Goal: Information Seeking & Learning: Check status

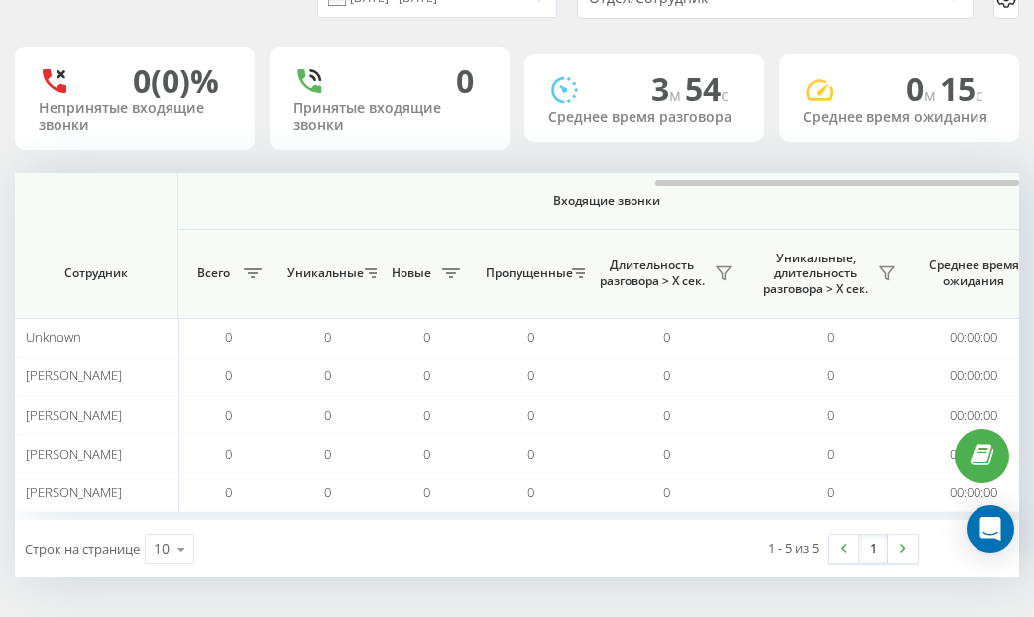
scroll to position [0, 1761]
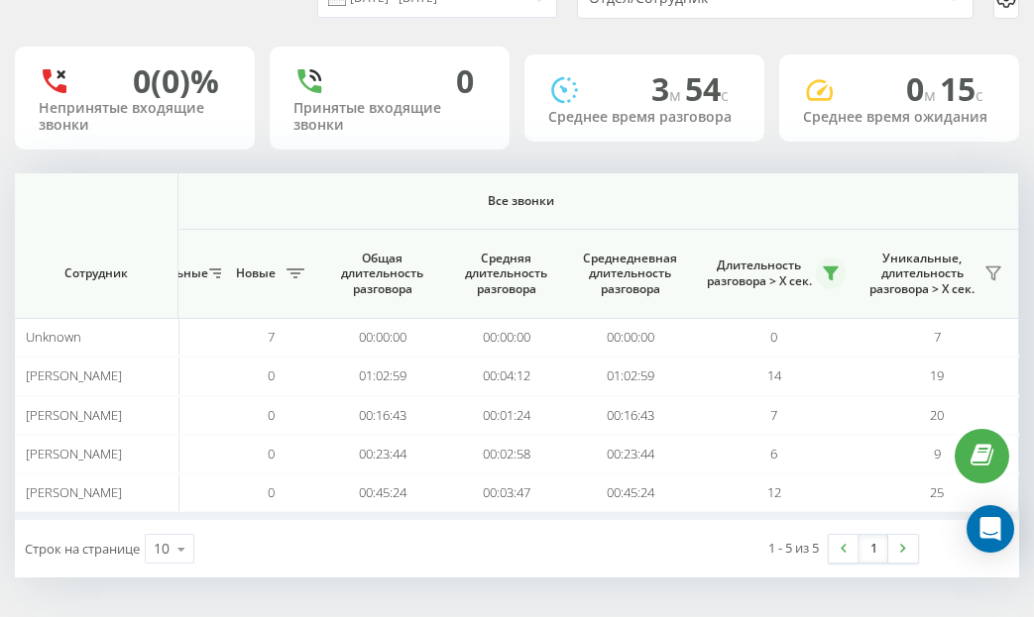
drag, startPoint x: 832, startPoint y: 260, endPoint x: 831, endPoint y: 286, distance: 26.8
click at [831, 269] on button at bounding box center [831, 274] width 30 height 32
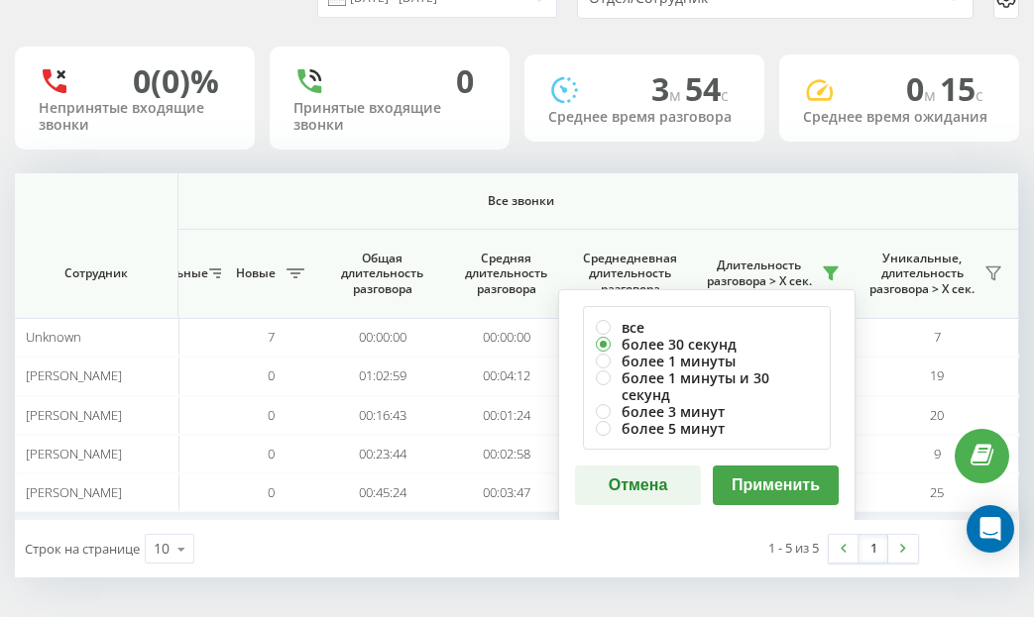
click at [763, 466] on button "Применить" at bounding box center [776, 486] width 126 height 40
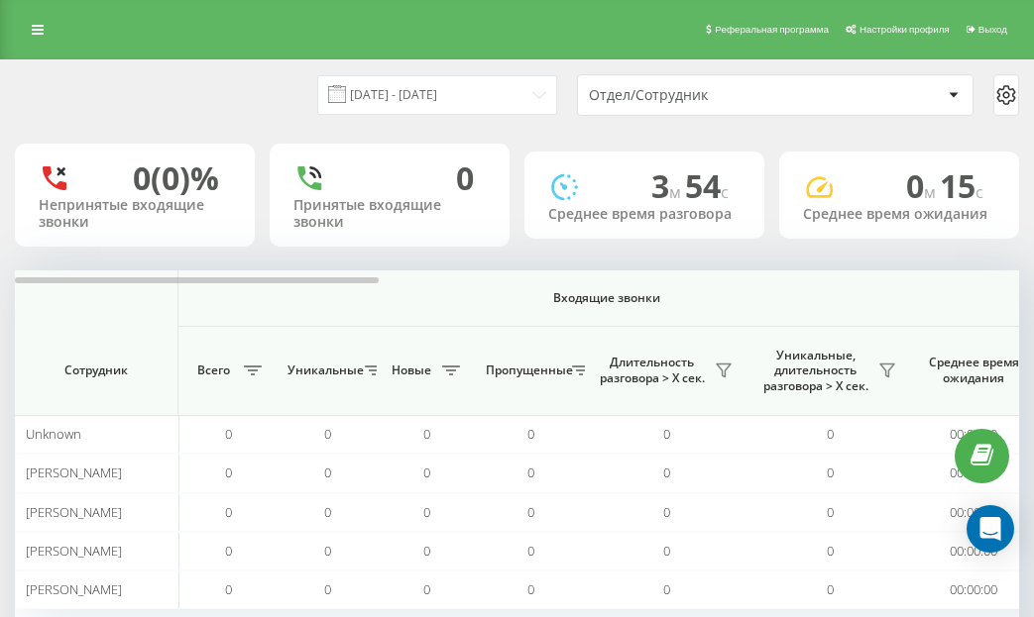
scroll to position [97, 0]
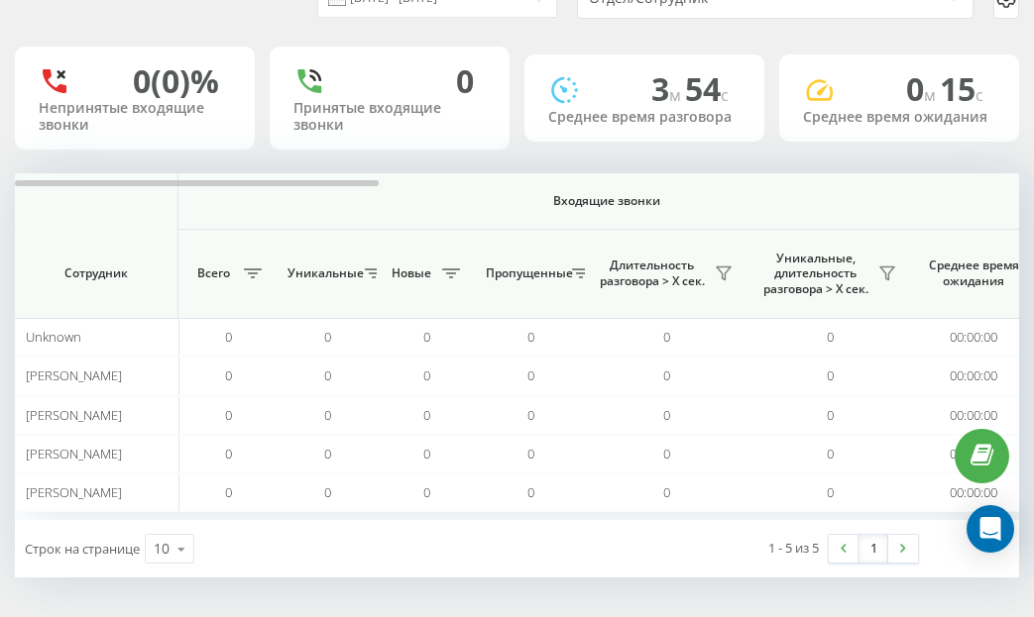
click at [956, 179] on th "Входящие звонки" at bounding box center [606, 201] width 857 height 56
click at [960, 177] on th "Входящие звонки" at bounding box center [606, 201] width 857 height 56
click at [982, 180] on th "Входящие звонки" at bounding box center [606, 201] width 857 height 56
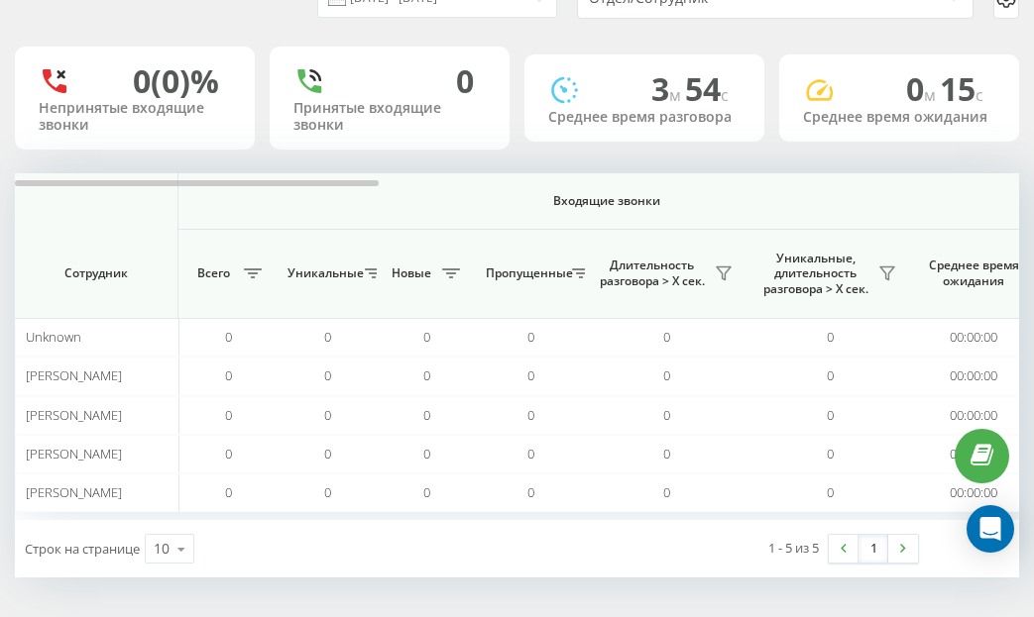
click at [921, 179] on th "Входящие звонки" at bounding box center [606, 201] width 857 height 56
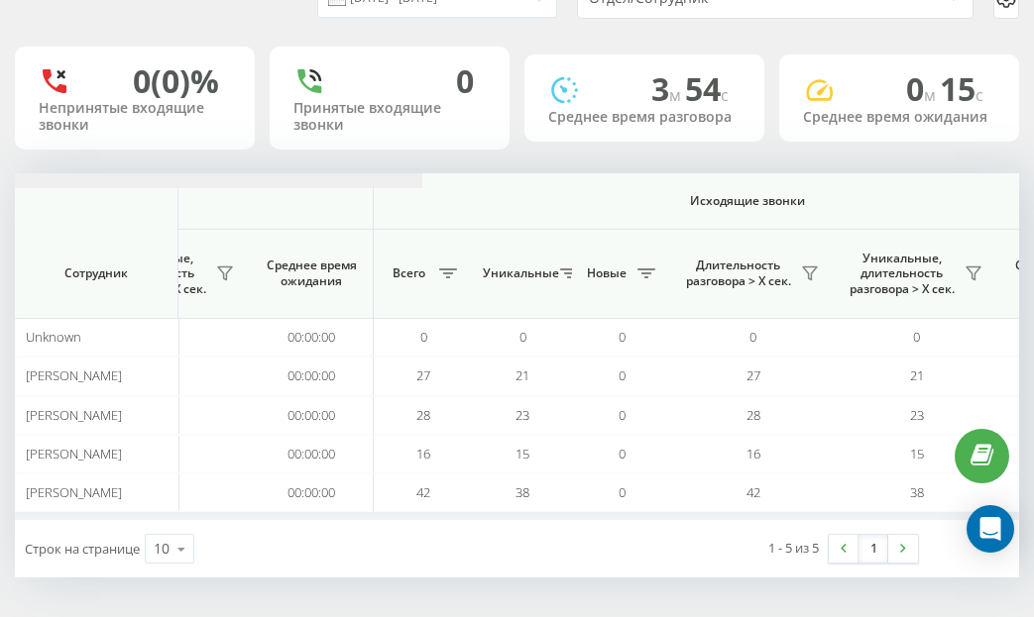
drag, startPoint x: 313, startPoint y: 185, endPoint x: 574, endPoint y: 181, distance: 260.7
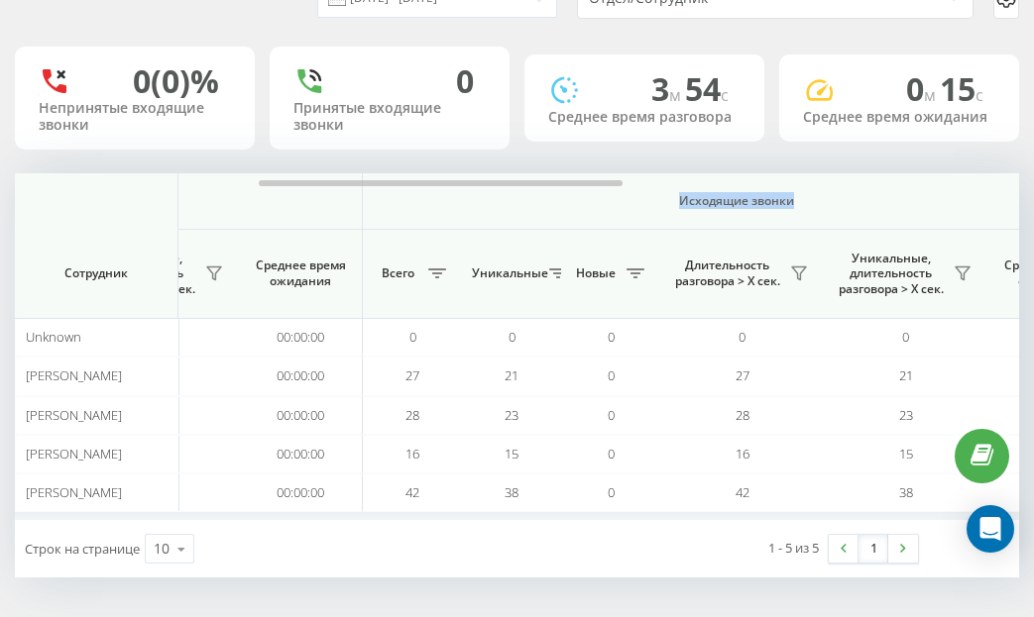
click at [929, 211] on th "Исходящие звонки" at bounding box center [737, 201] width 748 height 56
click at [833, 189] on th "Исходящие звонки" at bounding box center [737, 201] width 748 height 56
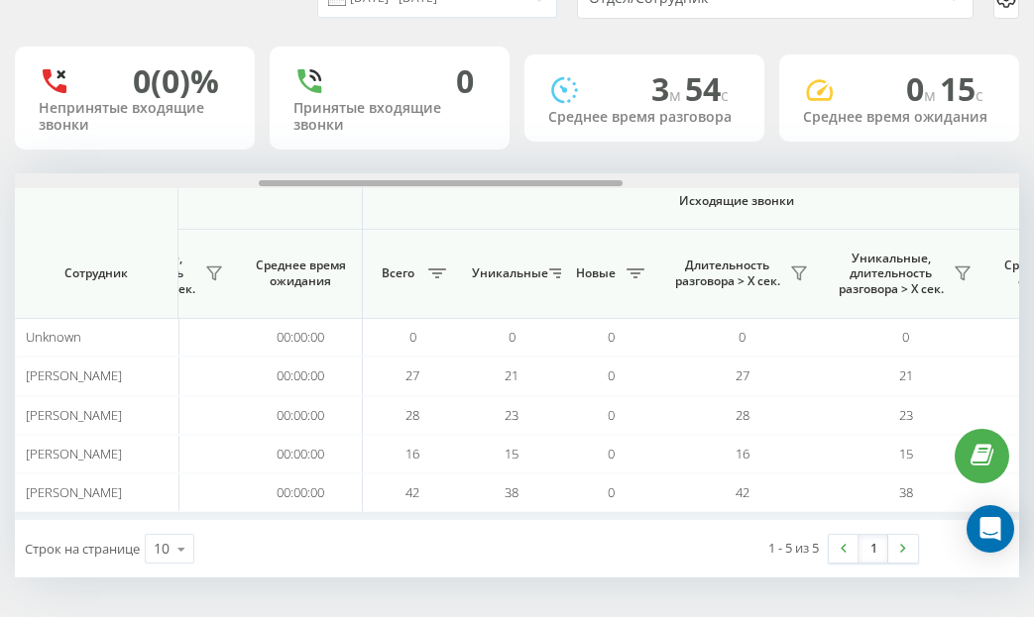
scroll to position [0, 1677]
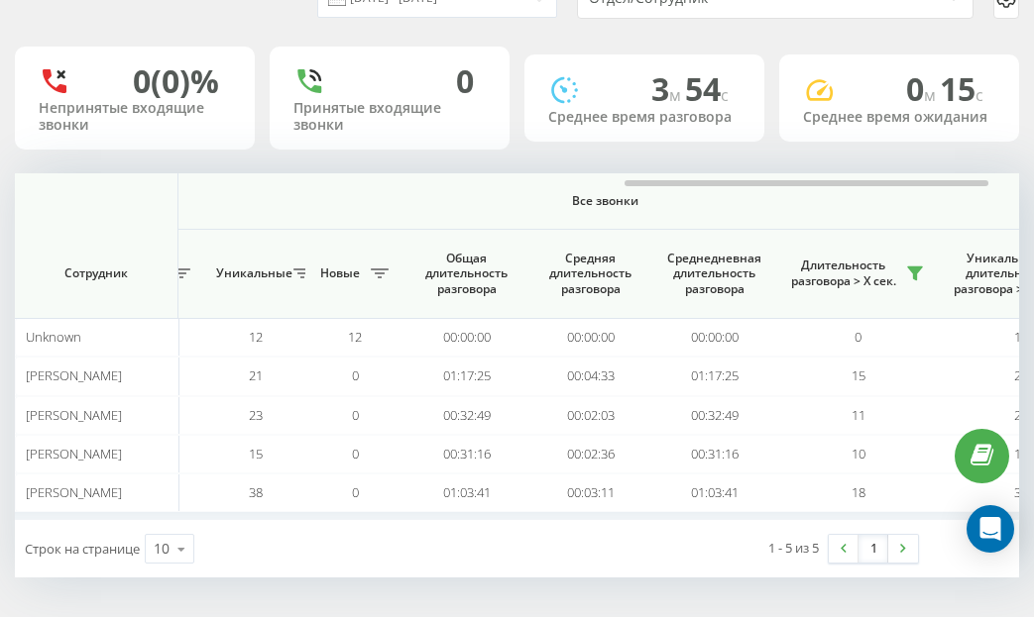
drag, startPoint x: 586, startPoint y: 187, endPoint x: 814, endPoint y: 243, distance: 234.6
click at [921, 194] on div "Входящие звонки Исходящие звонки Все звонки Сотрудник Всего Уникальные Новые Пр…" at bounding box center [517, 346] width 1004 height 347
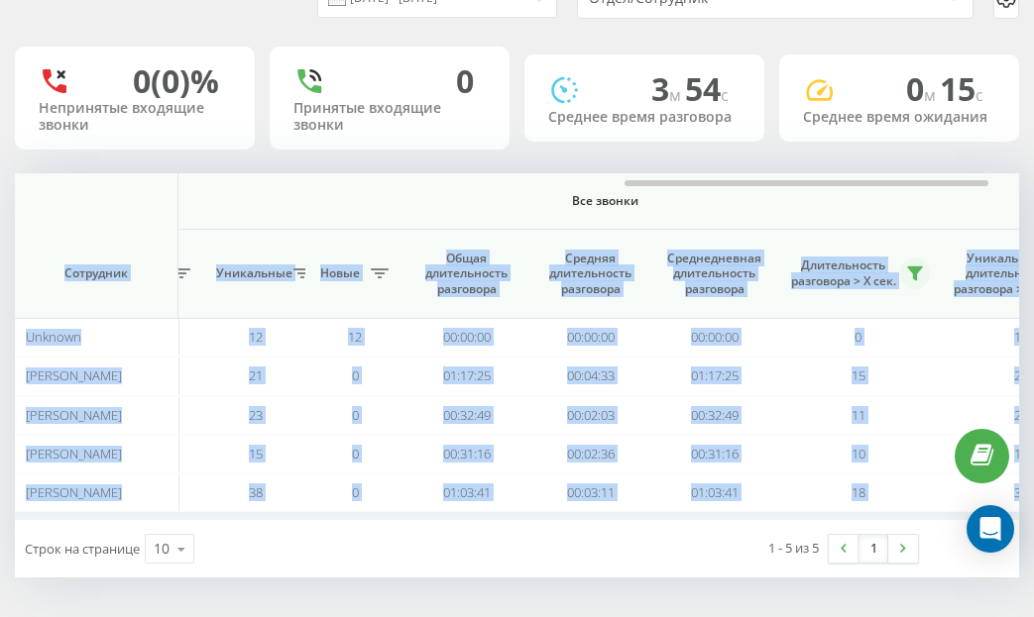
click at [924, 274] on button at bounding box center [915, 274] width 30 height 32
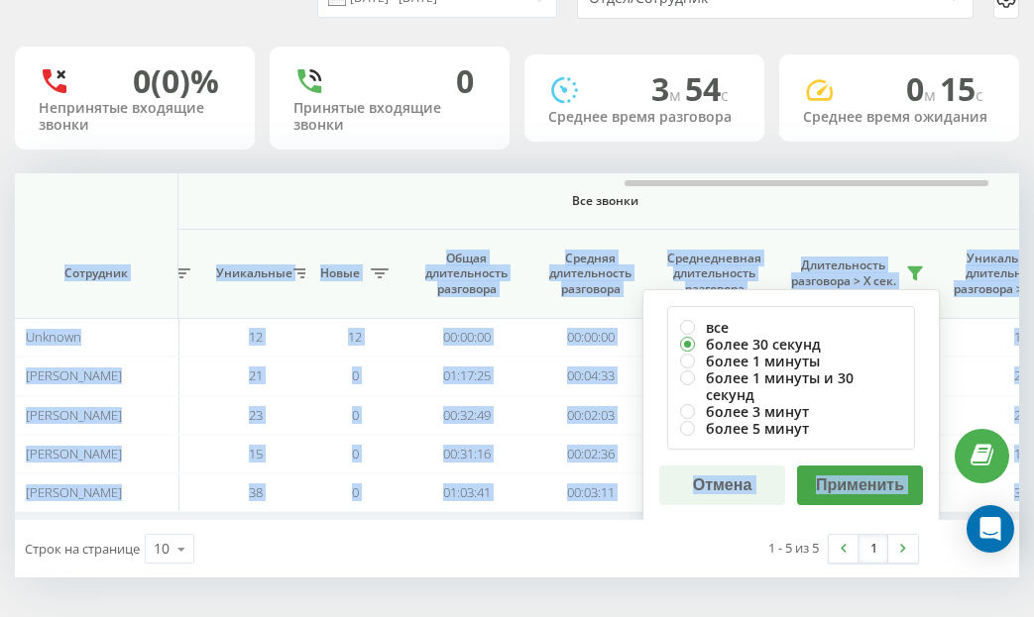
click at [849, 478] on button "Применить" at bounding box center [860, 486] width 126 height 40
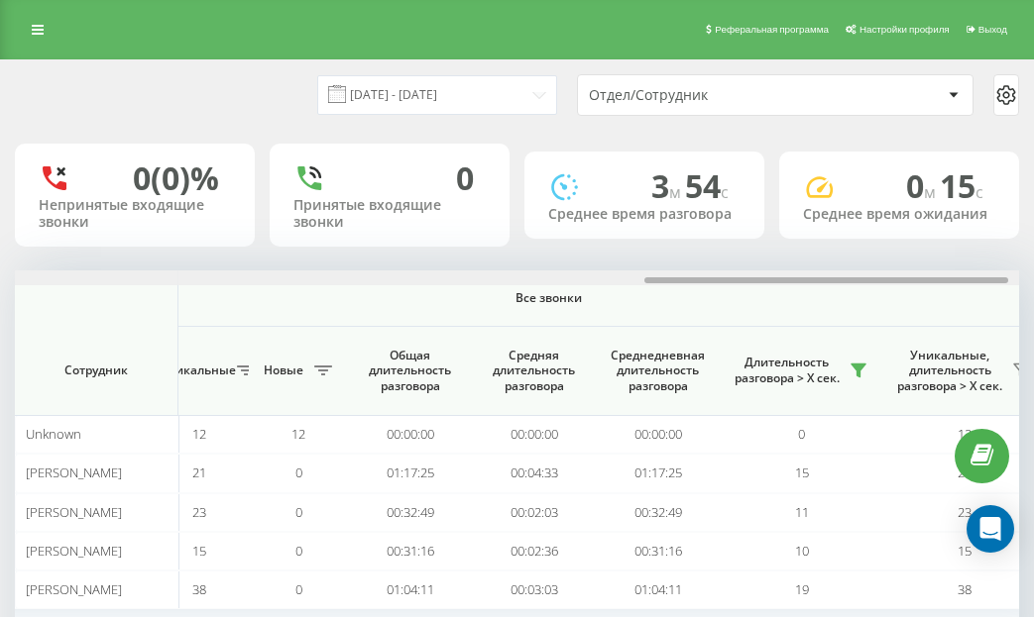
scroll to position [0, 1761]
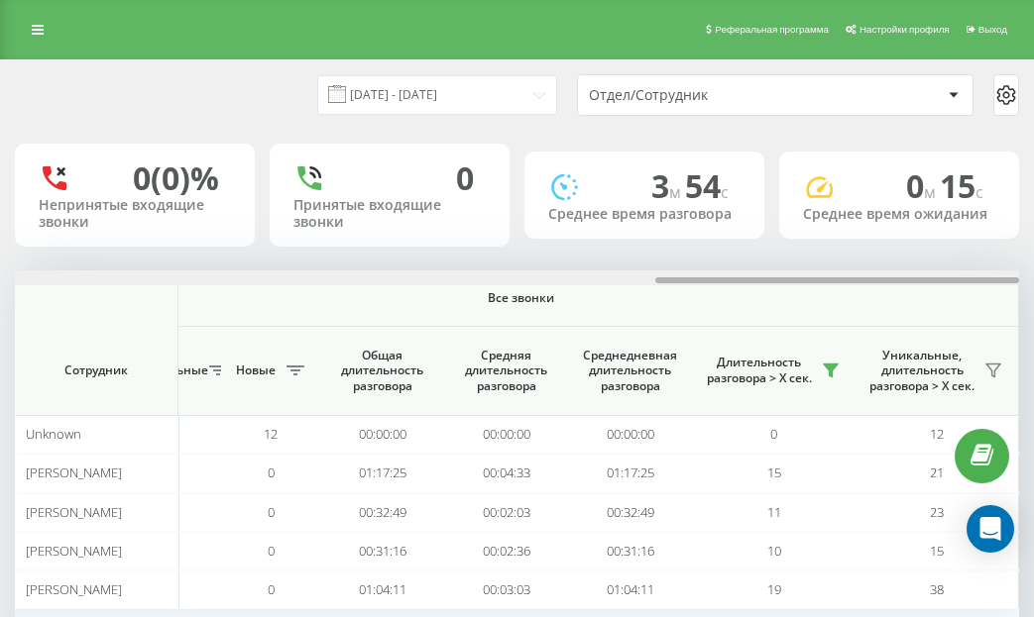
drag, startPoint x: 344, startPoint y: 281, endPoint x: 1010, endPoint y: 286, distance: 666.1
click at [1010, 286] on div "Входящие звонки Исходящие звонки Все звонки Сотрудник Всего Уникальные Новые Пр…" at bounding box center [517, 444] width 1004 height 347
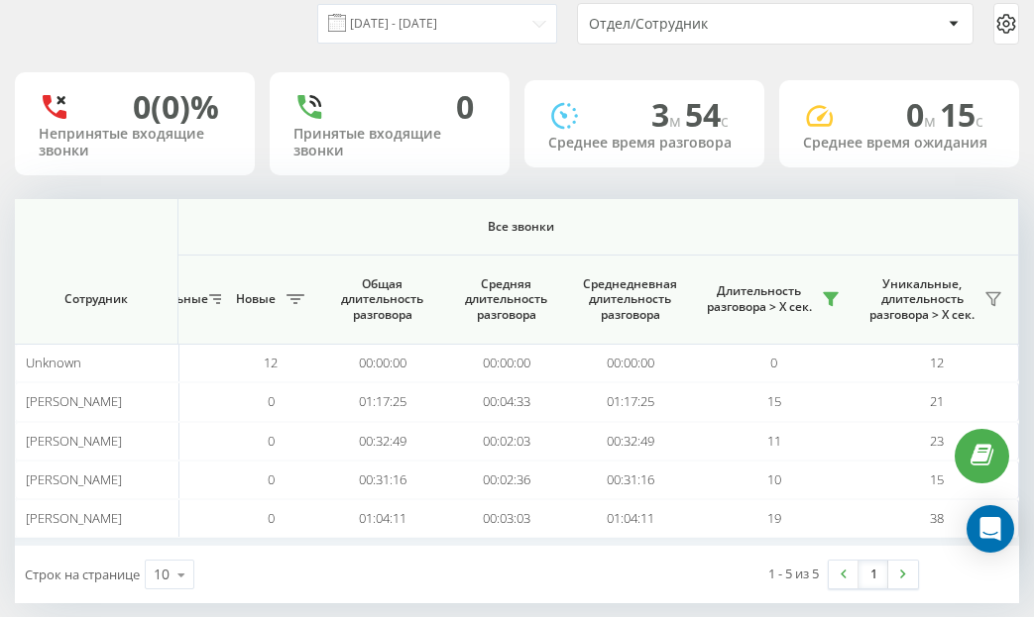
scroll to position [97, 0]
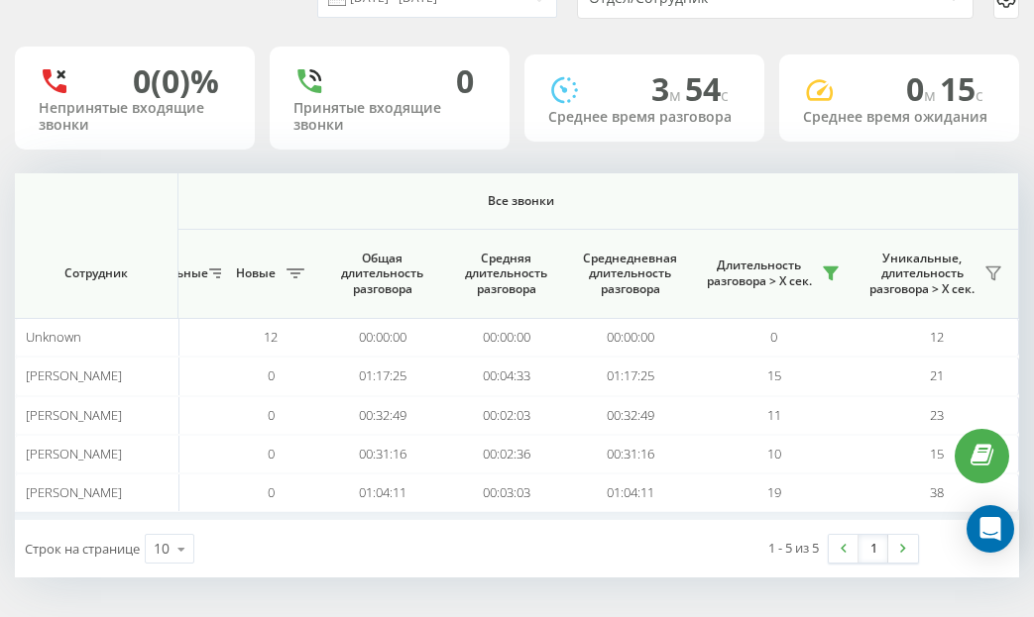
click at [802, 181] on th "Все звонки" at bounding box center [521, 201] width 996 height 56
drag, startPoint x: 764, startPoint y: 177, endPoint x: 739, endPoint y: 176, distance: 24.8
click at [741, 176] on th "Все звонки" at bounding box center [521, 201] width 996 height 56
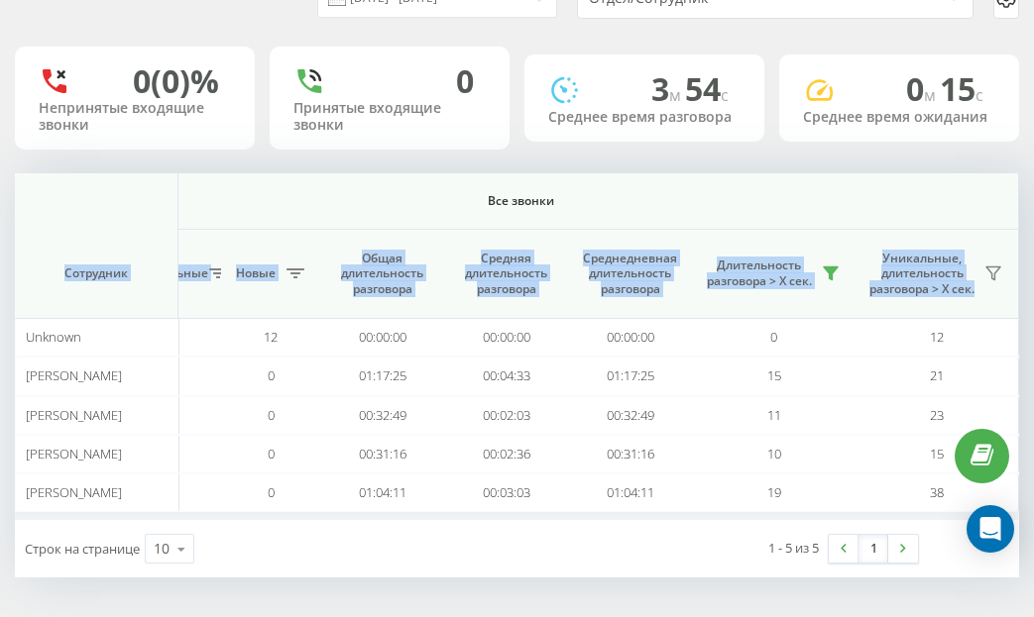
drag, startPoint x: 727, startPoint y: 174, endPoint x: 871, endPoint y: 172, distance: 143.7
click at [833, 164] on div "[DATE] - [DATE] Отдел/Сотрудник 0 (0)% Непринятые входящие звонки 0 Принятые вх…" at bounding box center [517, 270] width 1004 height 614
click at [901, 173] on th "Все звонки" at bounding box center [521, 201] width 996 height 56
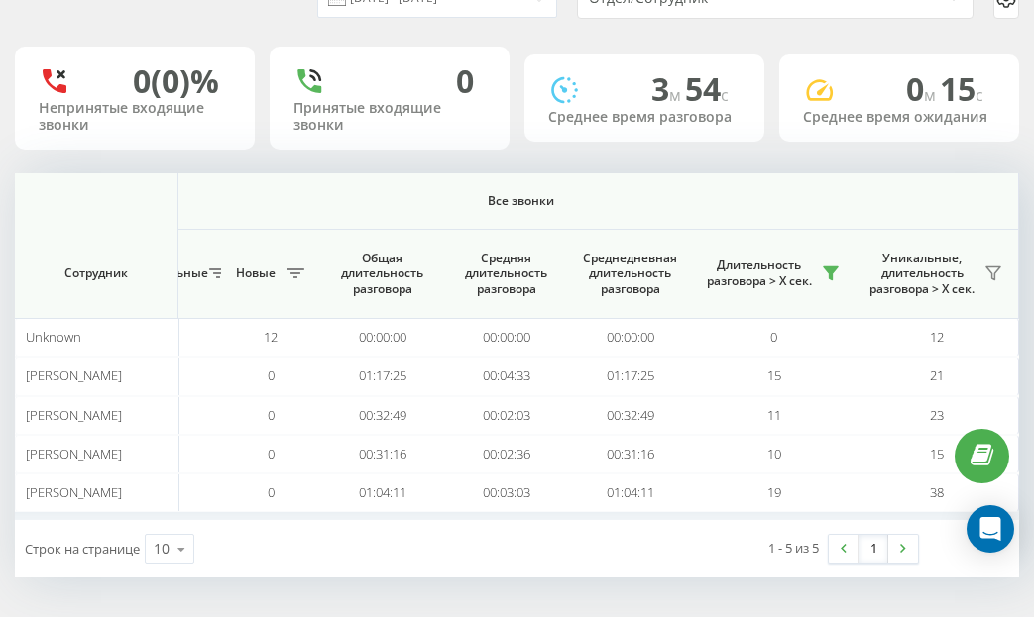
drag, startPoint x: 912, startPoint y: 171, endPoint x: 815, endPoint y: 189, distance: 98.8
click at [819, 166] on div "[DATE] - [DATE] Отдел/Сотрудник 0 (0)% Непринятые входящие звонки 0 Принятые вх…" at bounding box center [517, 270] width 1004 height 614
drag, startPoint x: 815, startPoint y: 189, endPoint x: 722, endPoint y: 201, distance: 93.9
click at [921, 181] on th "Все звонки" at bounding box center [521, 201] width 996 height 56
drag, startPoint x: 693, startPoint y: 200, endPoint x: 821, endPoint y: 170, distance: 131.3
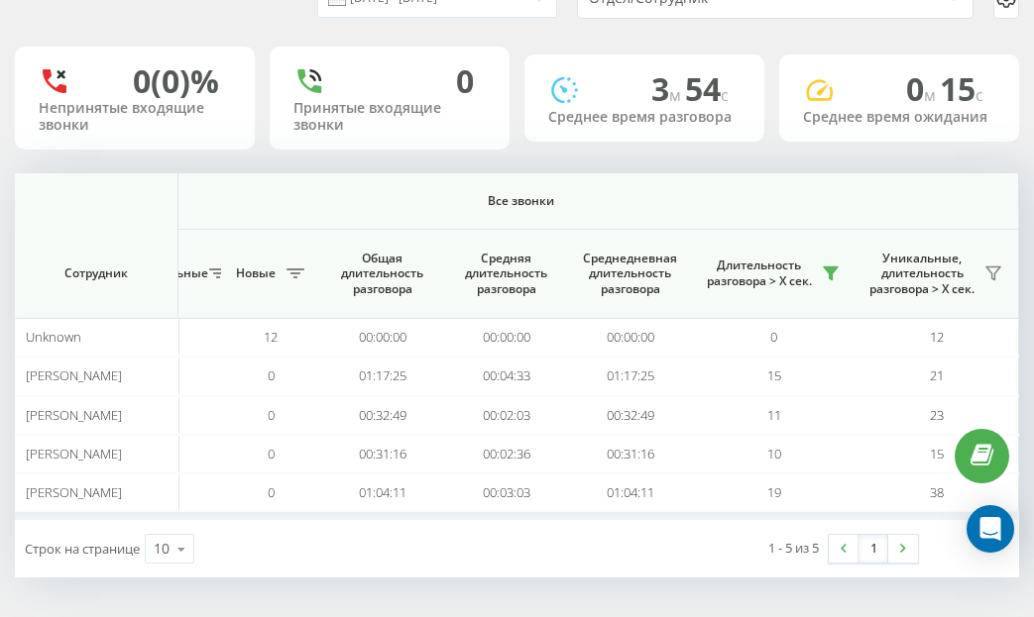
click at [820, 170] on div "[DATE] - [DATE] Отдел/Сотрудник 0 (0)% Непринятые входящие звонки 0 Принятые вх…" at bounding box center [517, 270] width 1004 height 614
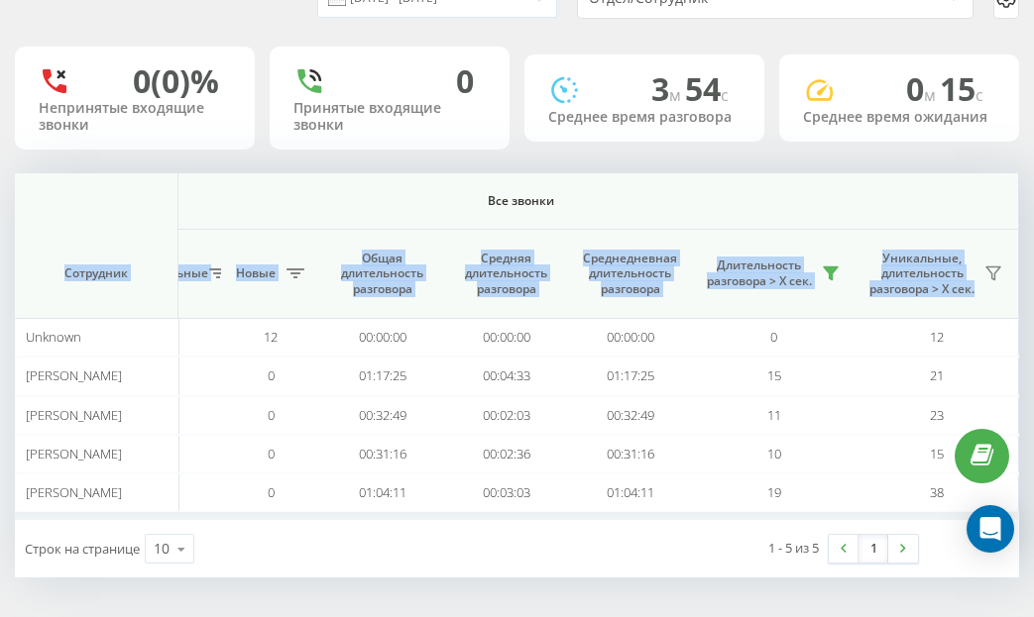
scroll to position [0, 0]
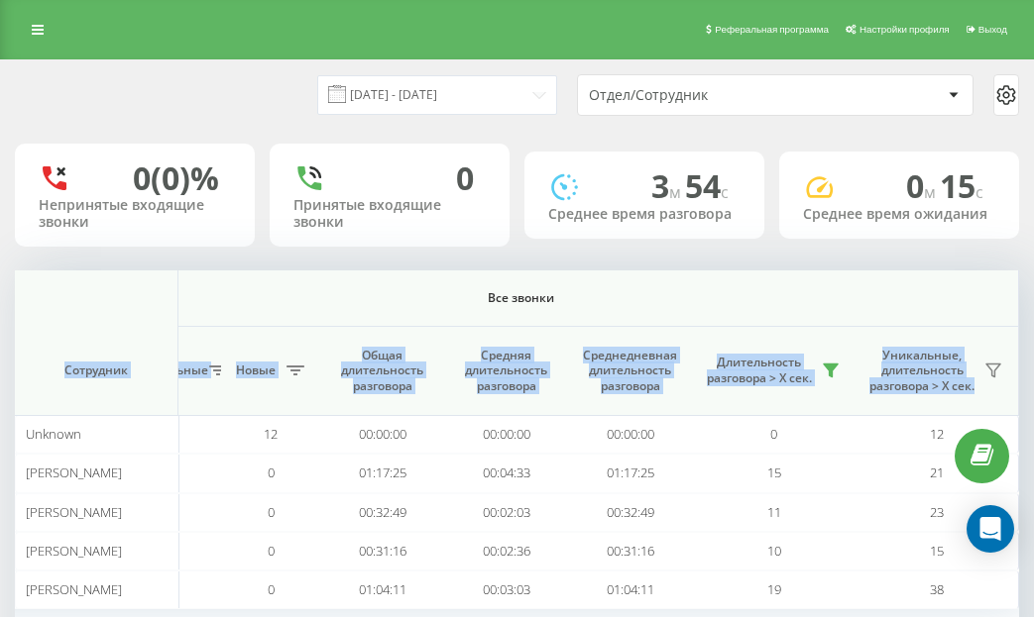
click at [795, 271] on th "Все звонки" at bounding box center [521, 299] width 996 height 56
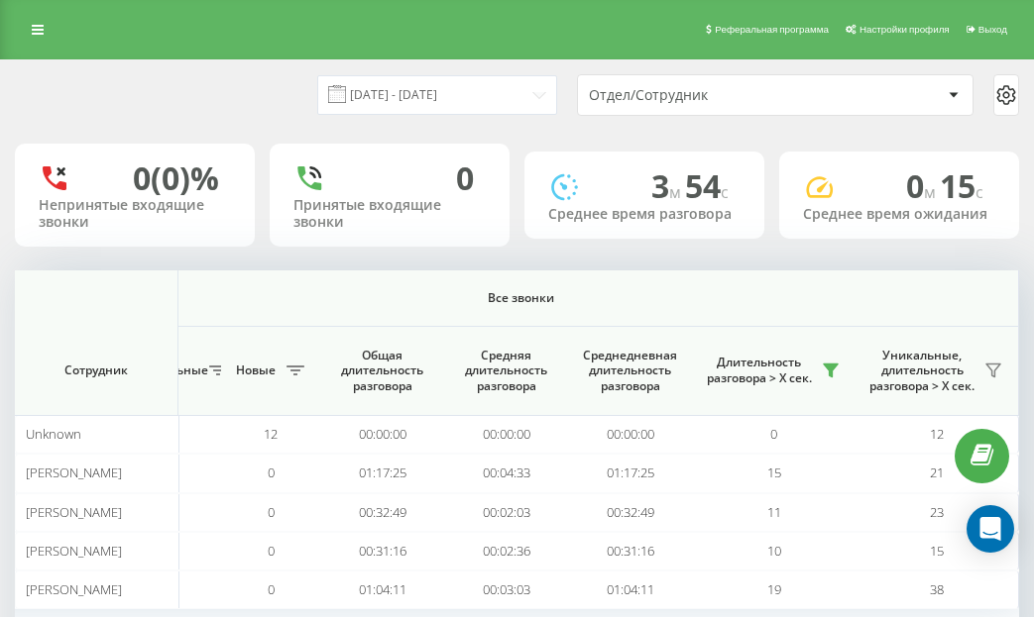
drag, startPoint x: 775, startPoint y: 277, endPoint x: 803, endPoint y: 272, distance: 28.2
click at [690, 276] on th "Все звонки" at bounding box center [521, 299] width 996 height 56
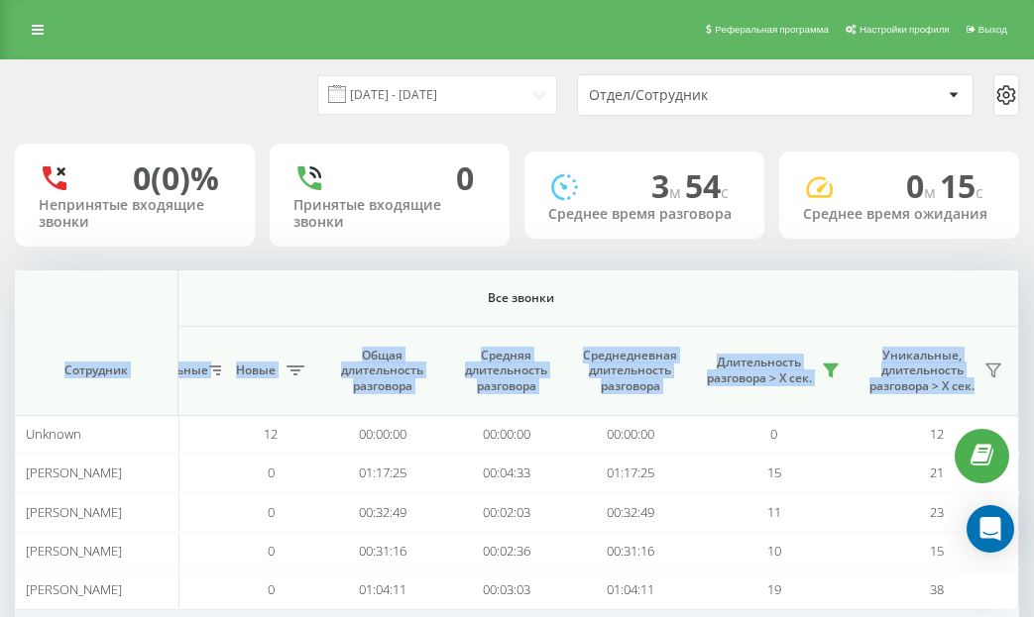
click at [899, 253] on div "[DATE] - [DATE] Отдел/Сотрудник 0 (0)% Непринятые входящие звонки 0 Принятые вх…" at bounding box center [517, 367] width 1004 height 614
click at [921, 269] on div "[DATE] - [DATE] Отдел/Сотрудник 0 (0)% Непринятые входящие звонки 0 Принятые вх…" at bounding box center [517, 367] width 1004 height 614
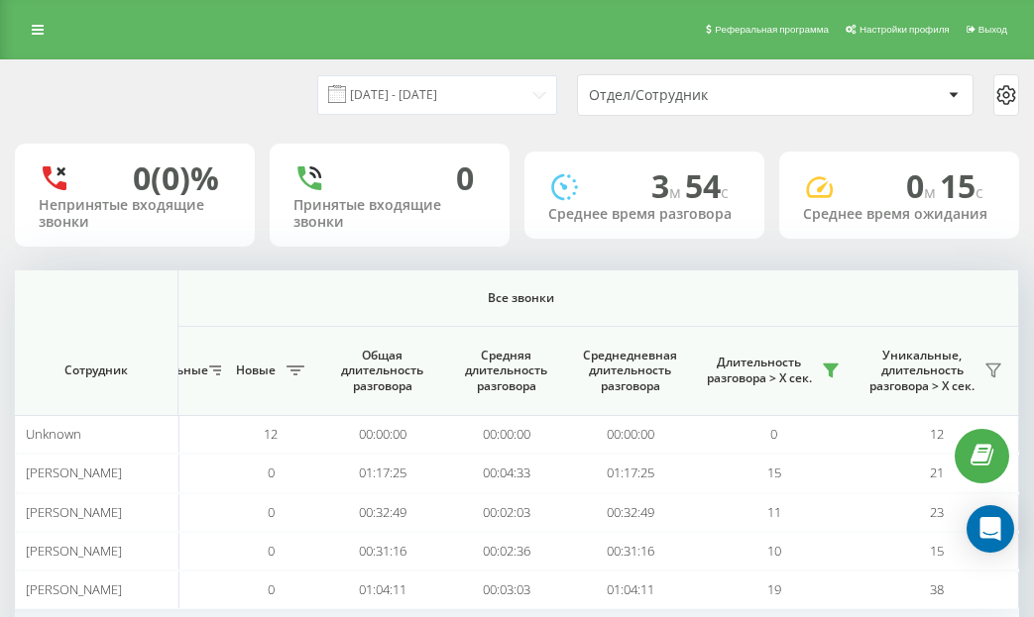
drag, startPoint x: 926, startPoint y: 273, endPoint x: 842, endPoint y: 288, distance: 84.8
click at [873, 282] on th "Все звонки" at bounding box center [521, 299] width 996 height 56
drag, startPoint x: 796, startPoint y: 294, endPoint x: 857, endPoint y: 304, distance: 62.2
click at [899, 293] on span "Все звонки" at bounding box center [520, 298] width 878 height 16
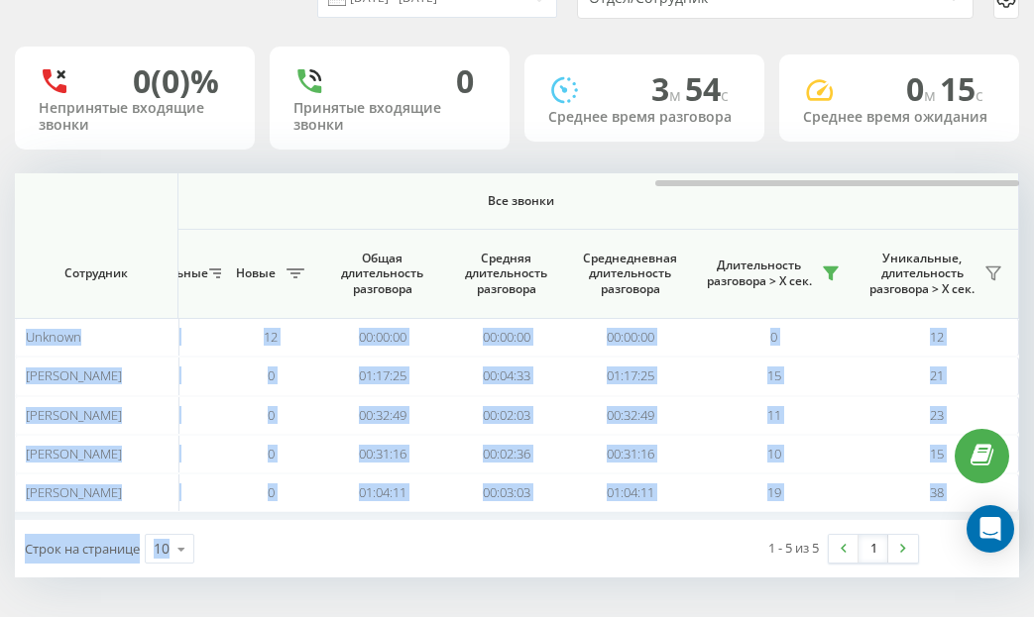
drag, startPoint x: 671, startPoint y: 517, endPoint x: 446, endPoint y: 524, distance: 225.1
click at [446, 524] on div "Входящие звонки Исходящие звонки Все звонки Сотрудник Всего Уникальные Новые Пр…" at bounding box center [517, 375] width 1004 height 404
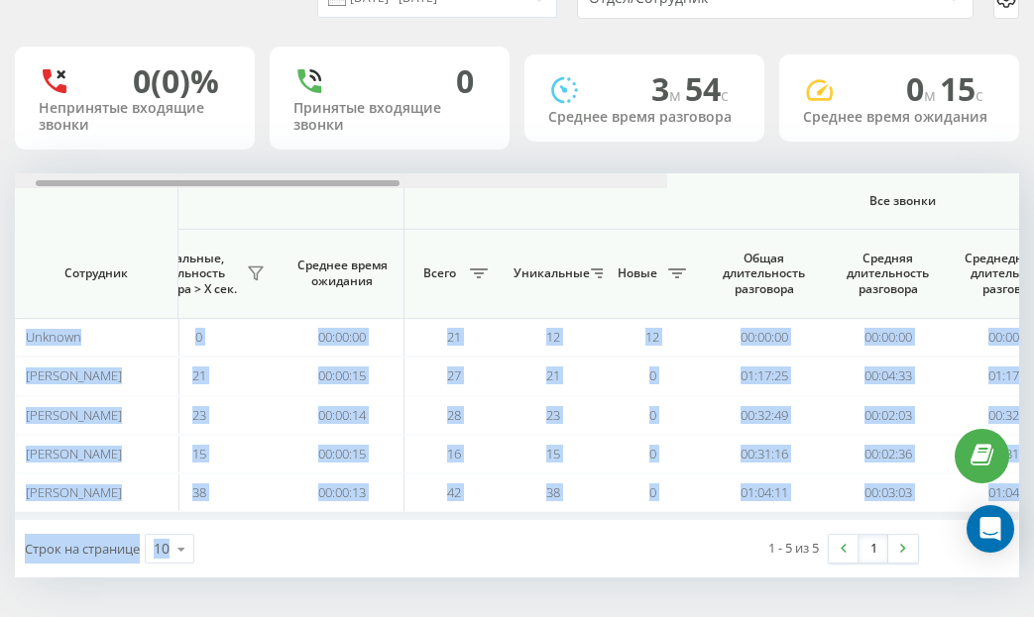
scroll to position [0, 1761]
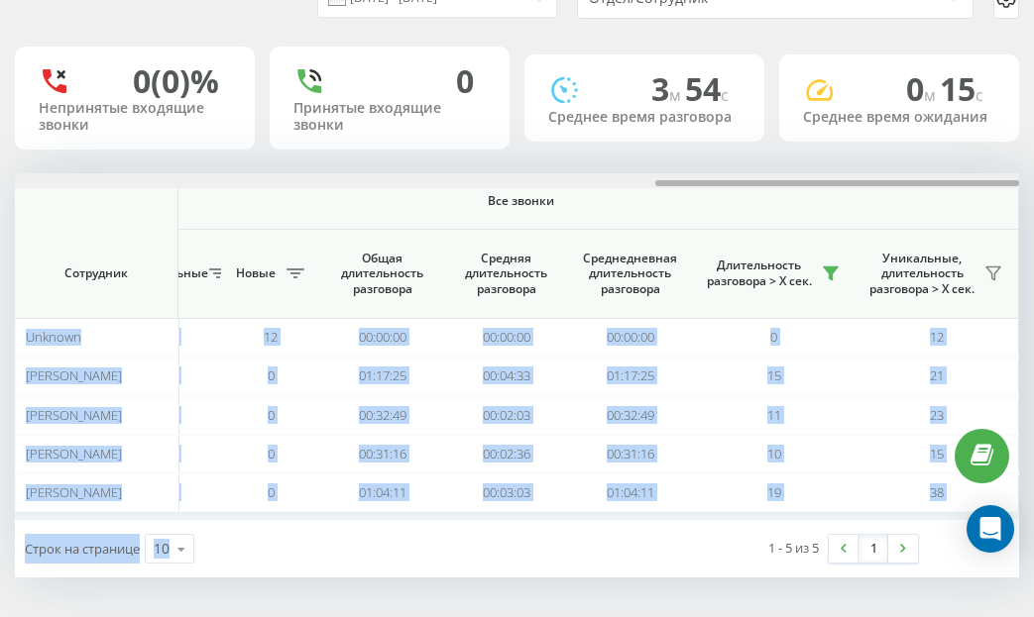
drag, startPoint x: 704, startPoint y: 180, endPoint x: 811, endPoint y: 246, distance: 125.4
click at [811, 246] on div "Входящие звонки Исходящие звонки Все звонки Сотрудник Всего Уникальные Новые Пр…" at bounding box center [517, 346] width 1004 height 347
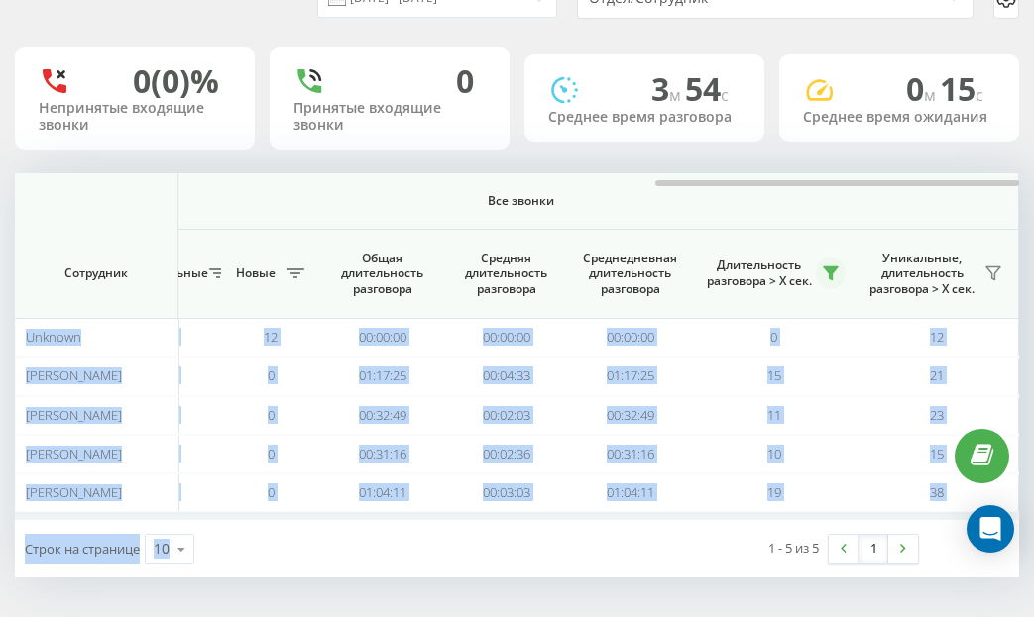
click at [835, 268] on icon at bounding box center [831, 274] width 14 height 13
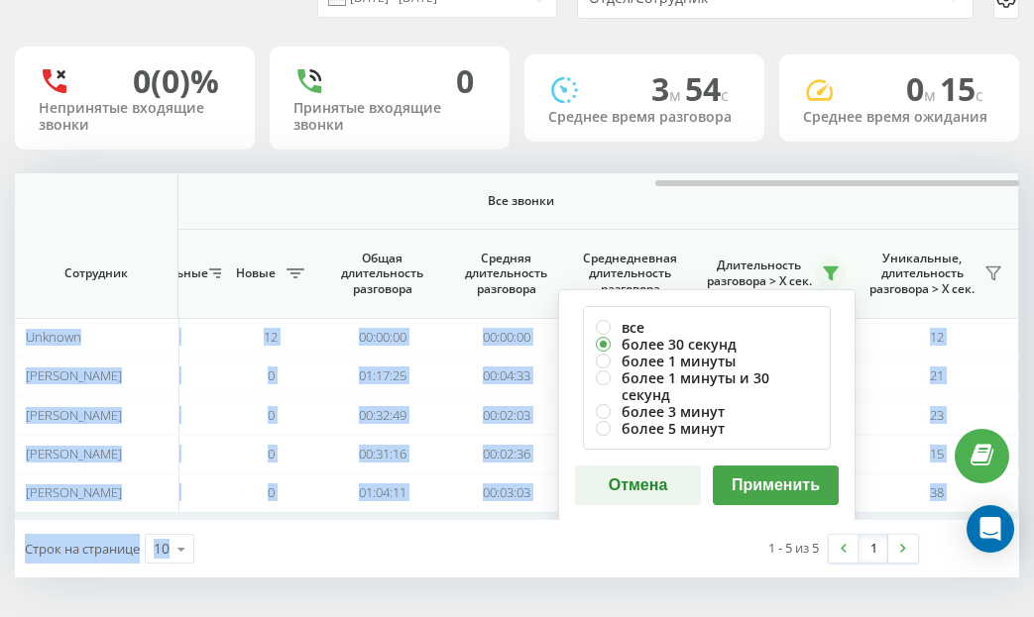
click at [769, 471] on button "Применить" at bounding box center [776, 486] width 126 height 40
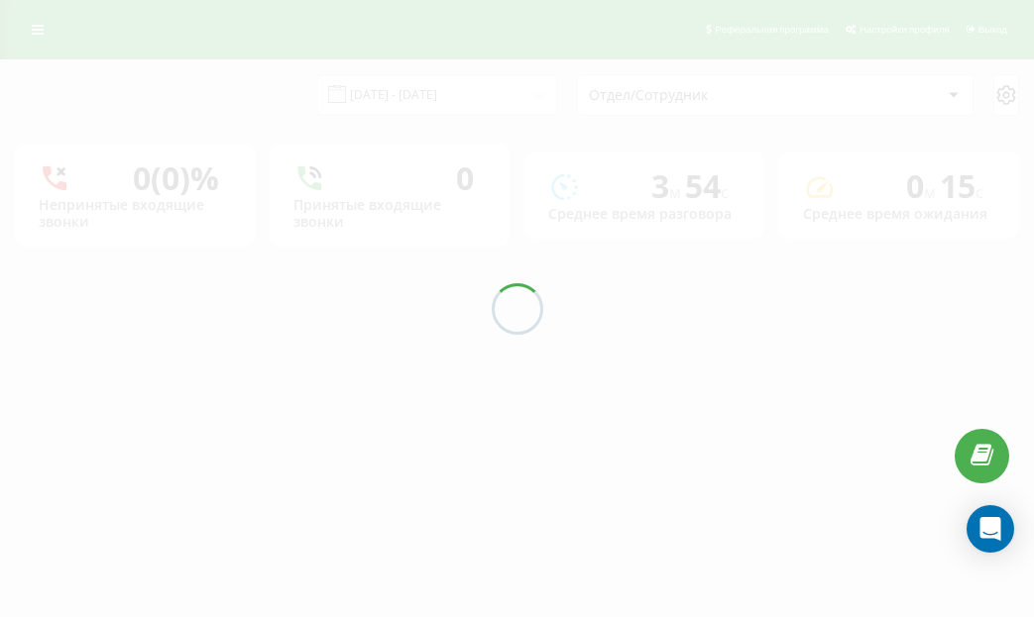
scroll to position [0, 0]
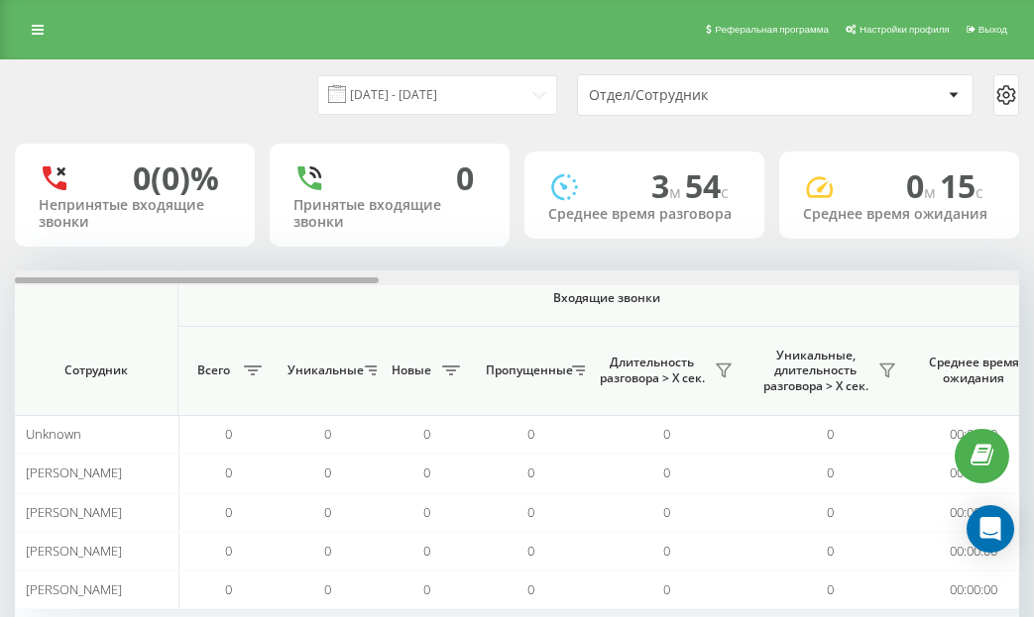
click at [984, 278] on div at bounding box center [517, 278] width 1004 height 15
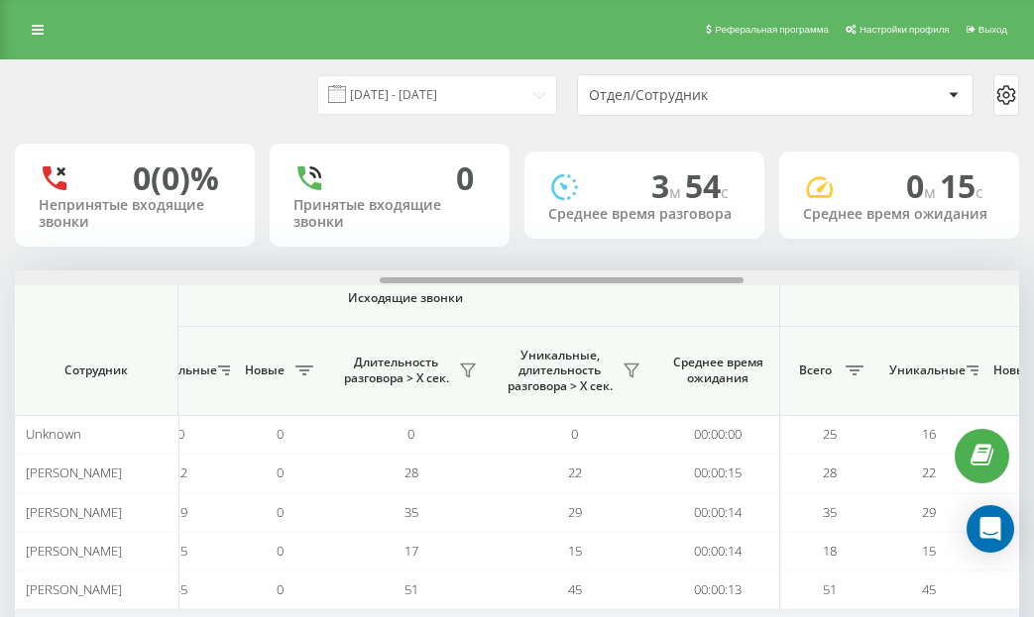
click at [984, 278] on div at bounding box center [517, 278] width 1004 height 15
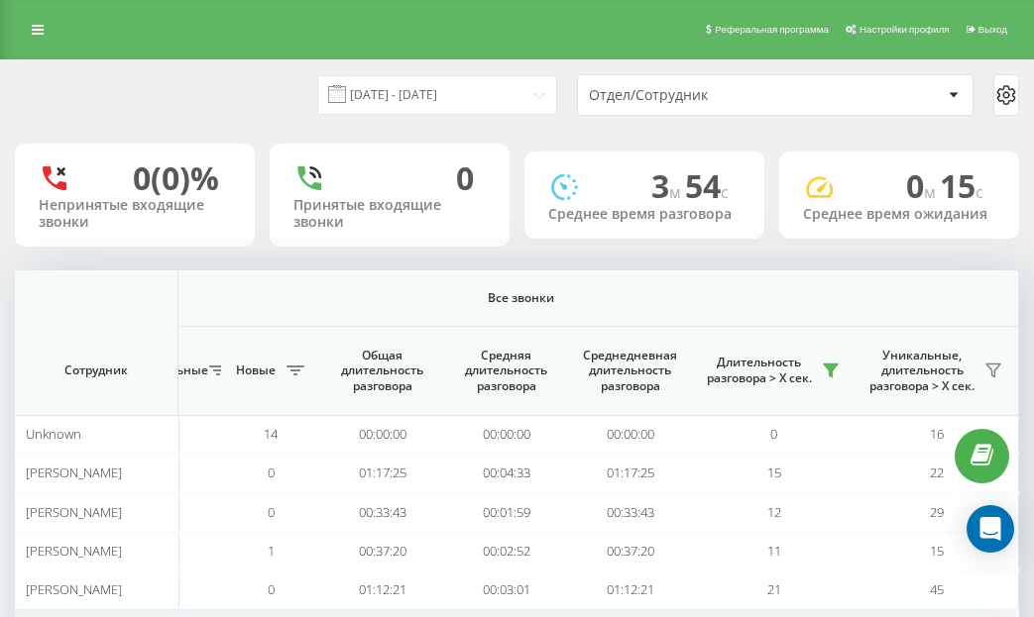
scroll to position [97, 0]
